Goal: Task Accomplishment & Management: Manage account settings

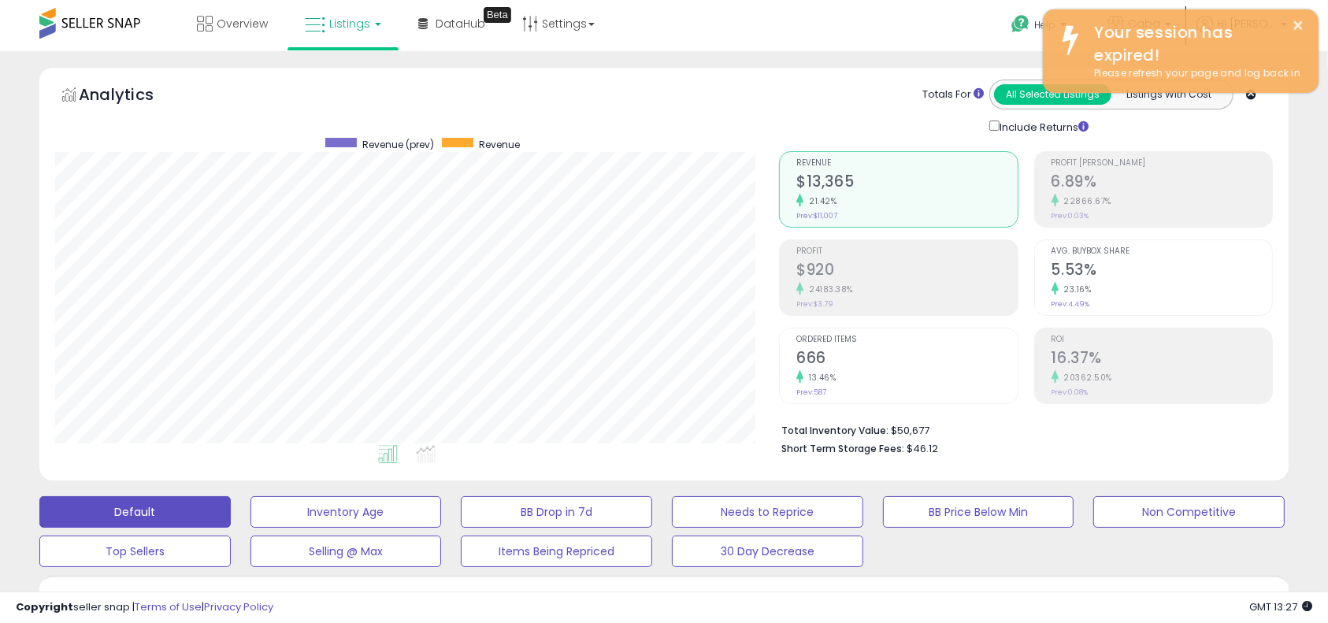
scroll to position [323, 725]
